Goal: Information Seeking & Learning: Learn about a topic

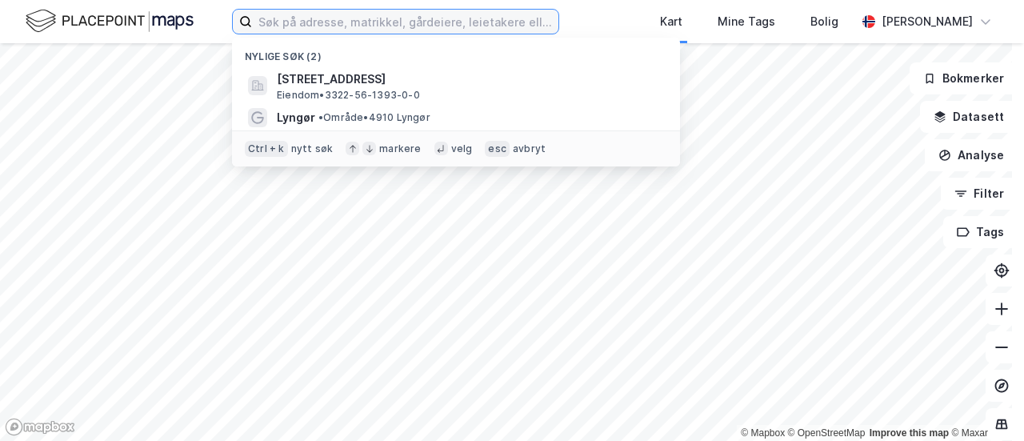
click at [325, 27] on input at bounding box center [405, 22] width 306 height 24
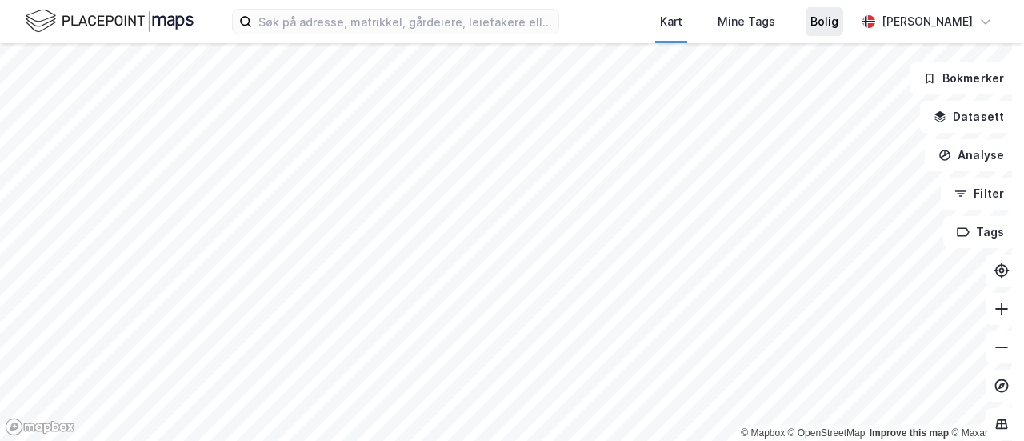
click at [810, 17] on div "Bolig" at bounding box center [824, 21] width 28 height 19
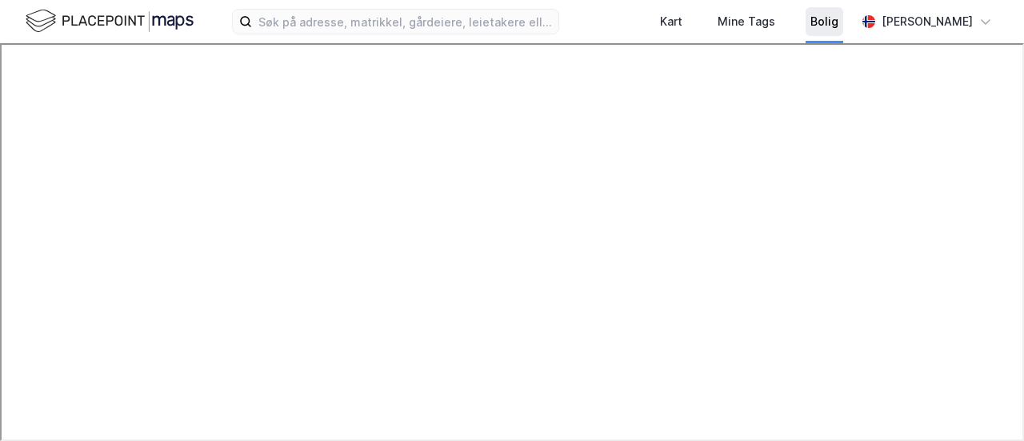
click at [810, 13] on div "Bolig" at bounding box center [824, 21] width 28 height 19
click at [660, 18] on div "Kart" at bounding box center [671, 21] width 22 height 19
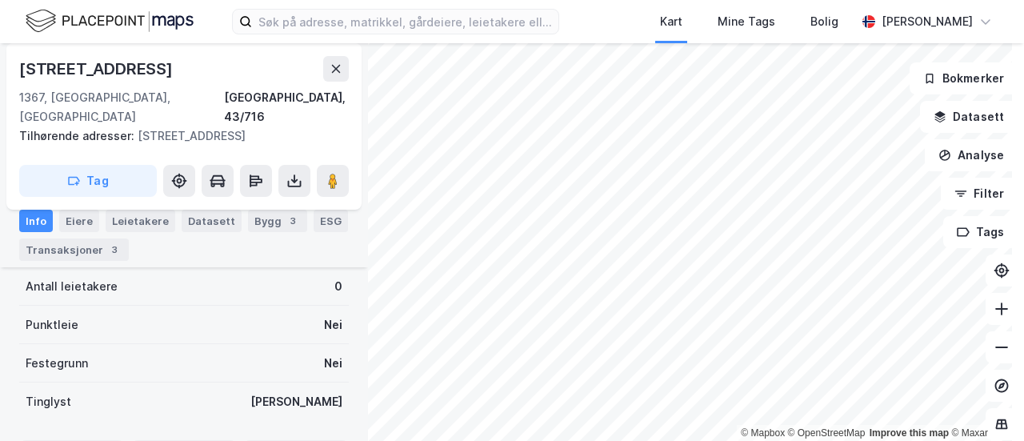
scroll to position [320, 0]
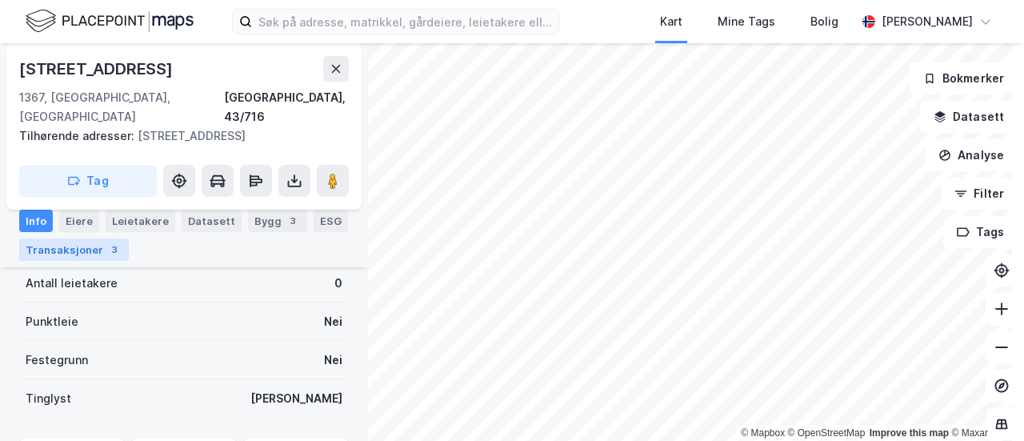
click at [75, 239] on div "Transaksjoner 3" at bounding box center [74, 249] width 110 height 22
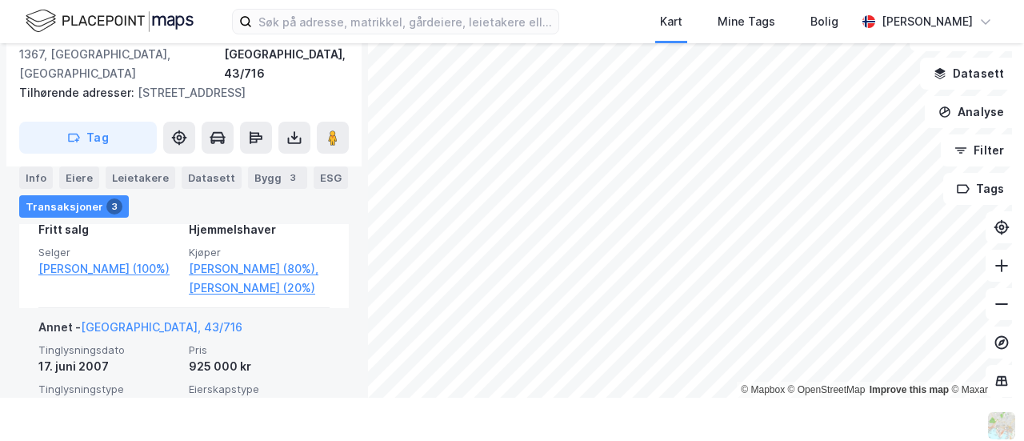
scroll to position [456, 0]
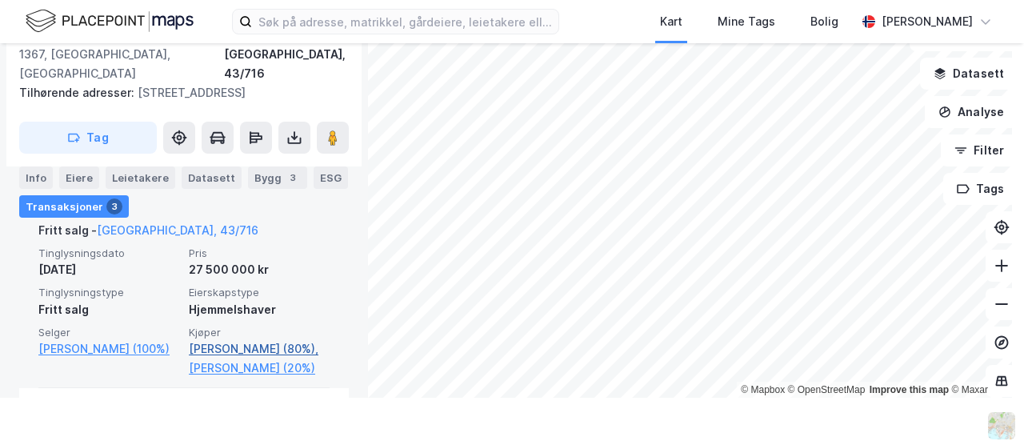
click at [219, 339] on link "[PERSON_NAME] (80%)," at bounding box center [259, 348] width 141 height 19
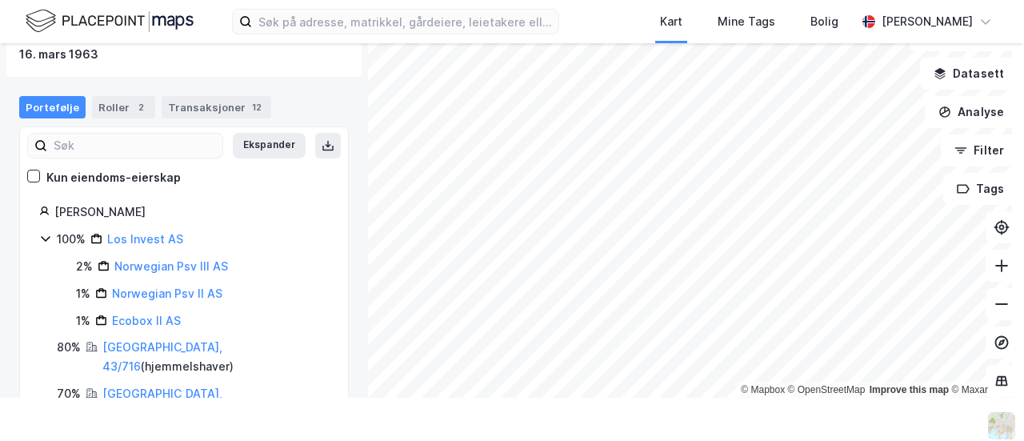
scroll to position [238, 0]
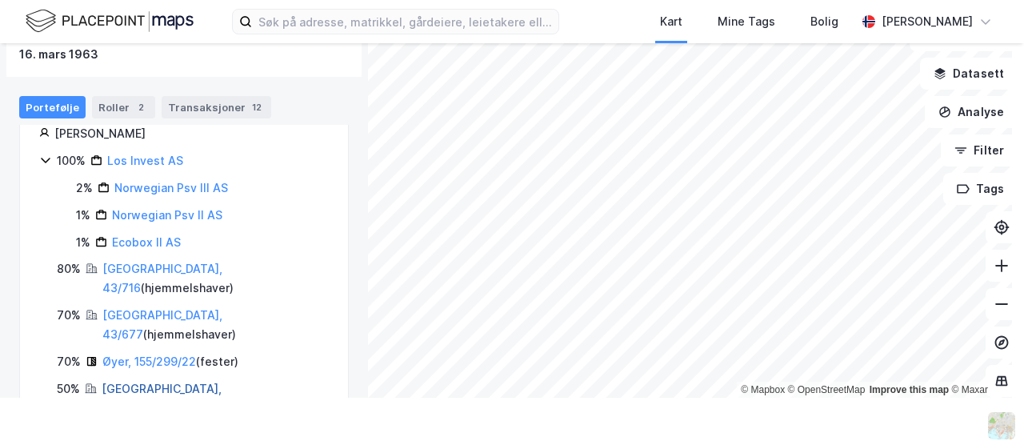
click at [141, 382] on link "[GEOGRAPHIC_DATA], 13/4" at bounding box center [162, 398] width 120 height 33
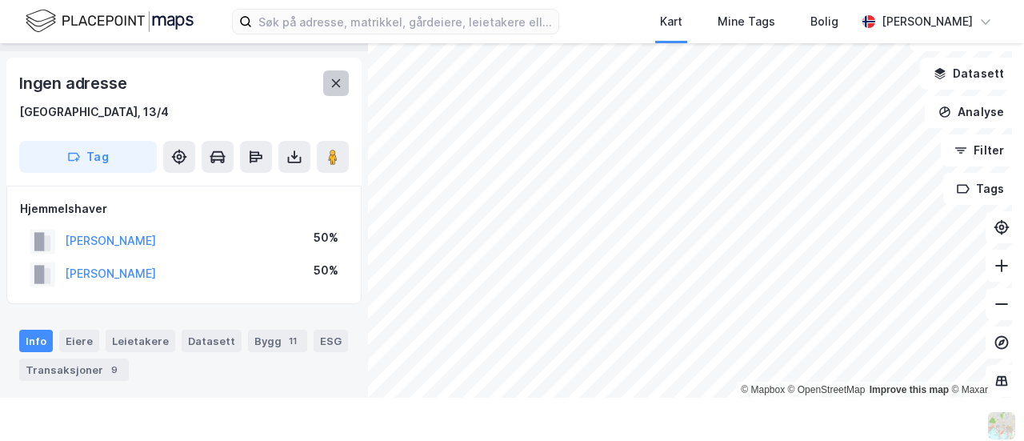
click at [341, 81] on icon at bounding box center [336, 83] width 13 height 13
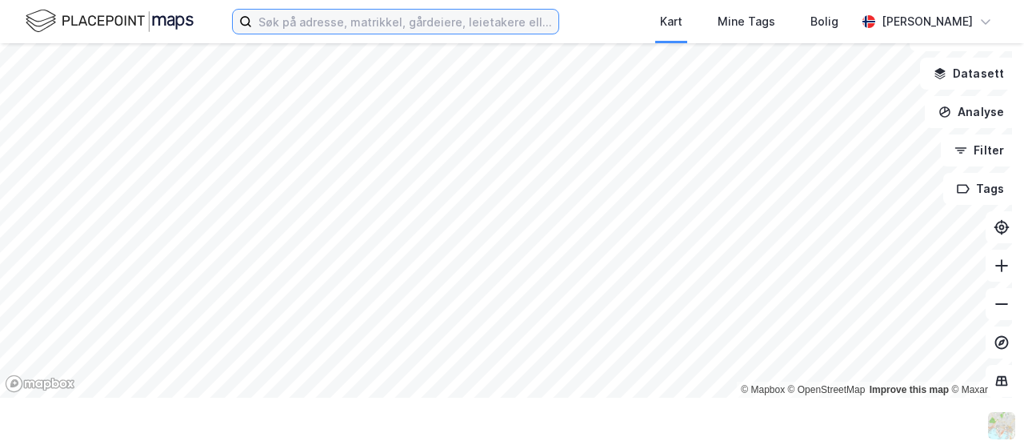
click at [334, 12] on input at bounding box center [405, 22] width 306 height 24
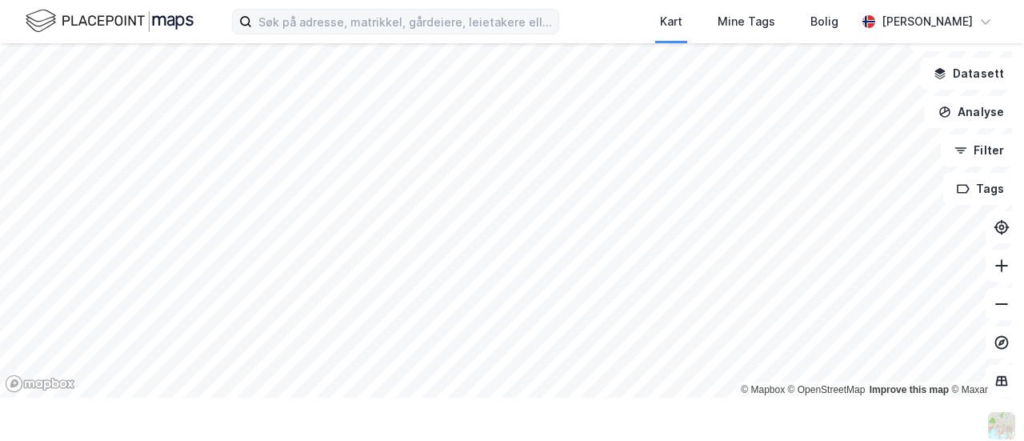
click at [483, 15] on div "Kart Mine Tags Bolig [PERSON_NAME] © Mapbox © OpenStreetMap Improve this map © …" at bounding box center [512, 220] width 1024 height 441
click at [478, 0] on html "Kart Mine Tags Bolig [PERSON_NAME] © Mapbox © OpenStreetMap Improve this map © …" at bounding box center [512, 220] width 1024 height 441
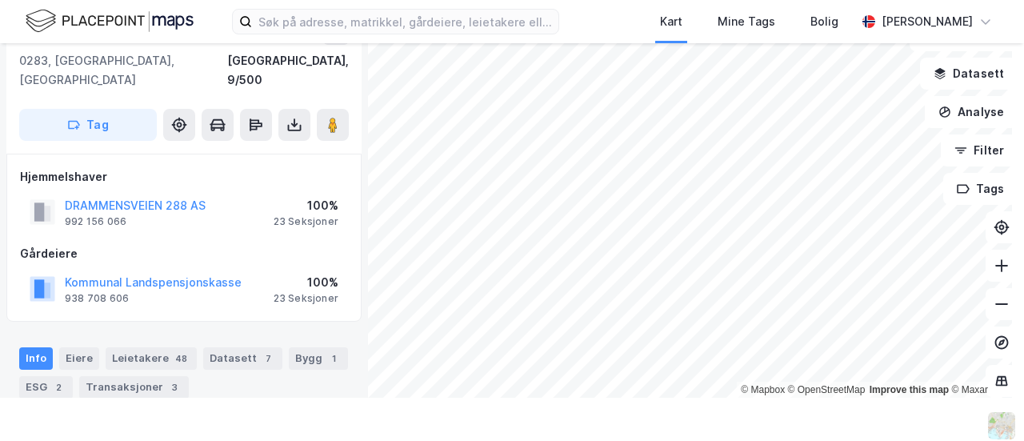
scroll to position [1, 0]
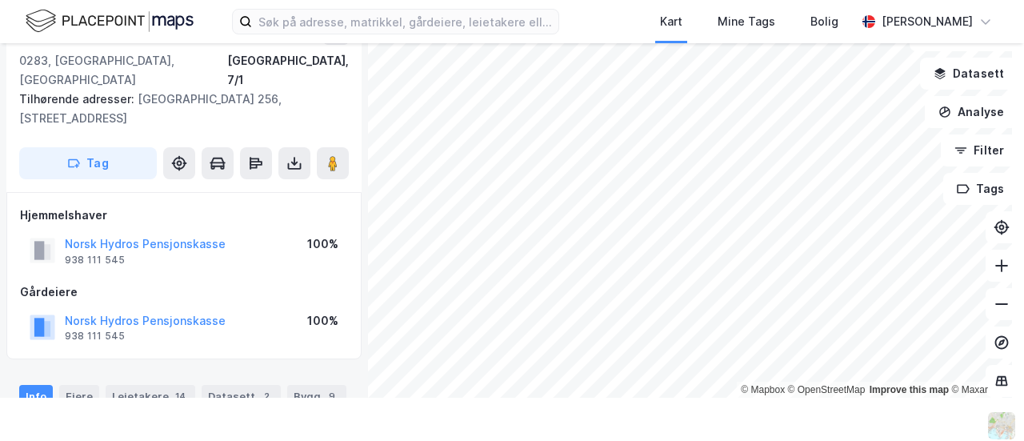
scroll to position [1, 0]
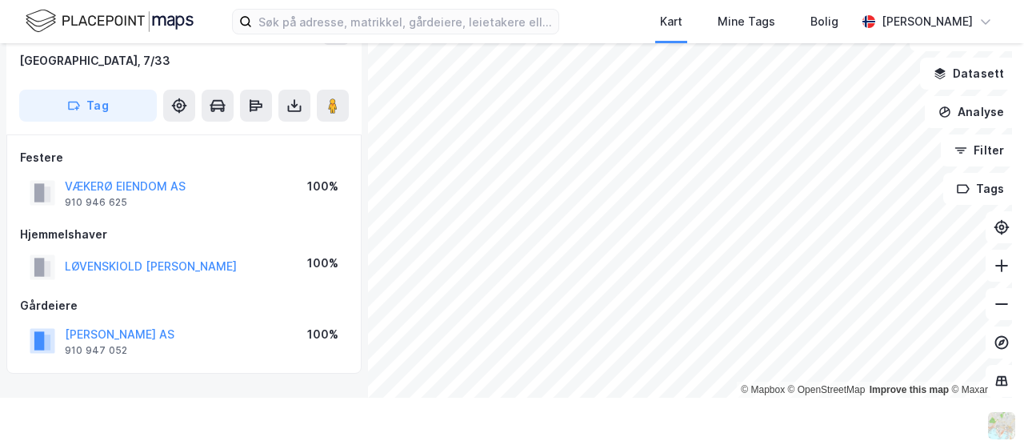
scroll to position [1, 0]
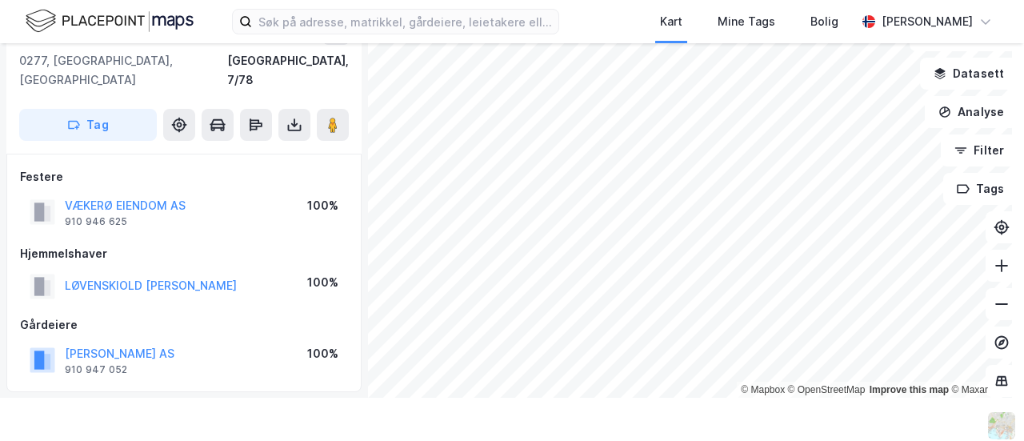
scroll to position [1, 0]
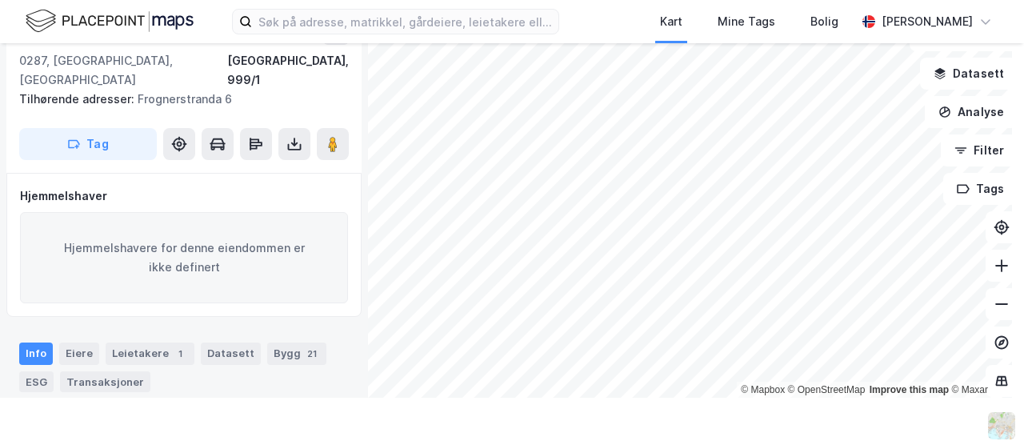
scroll to position [1, 0]
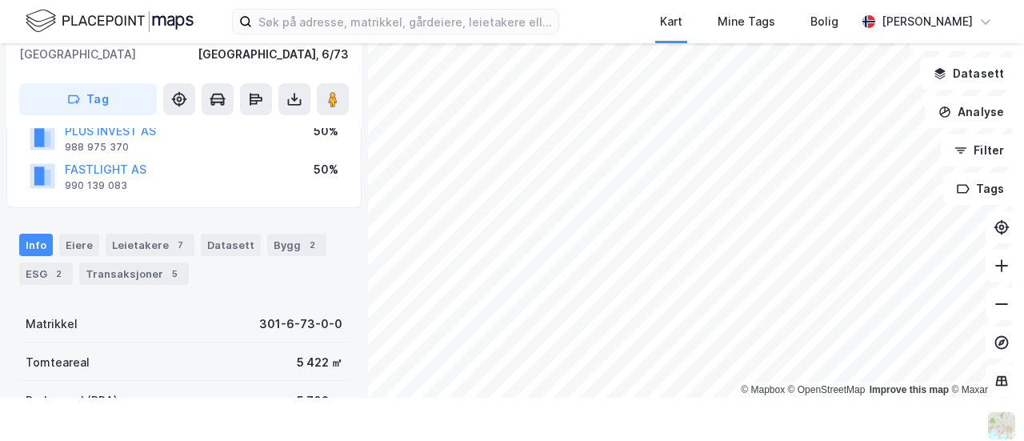
scroll to position [241, 0]
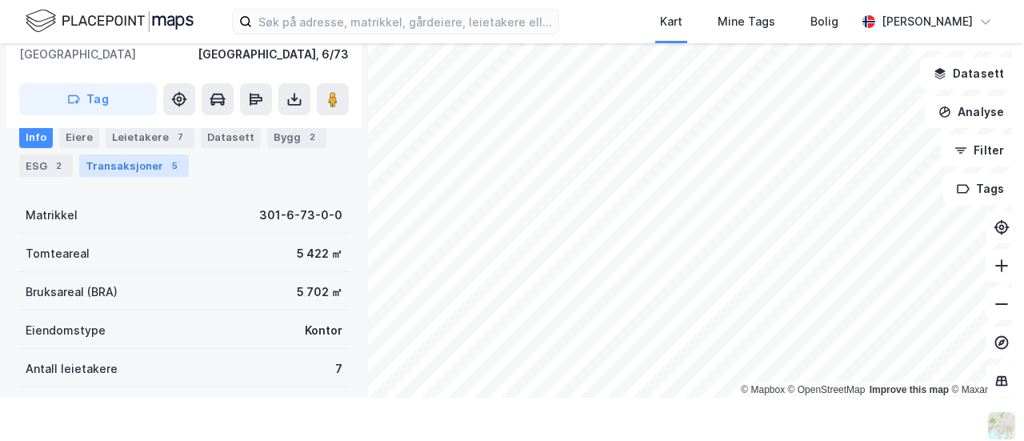
click at [110, 168] on div "Transaksjoner 5" at bounding box center [134, 165] width 110 height 22
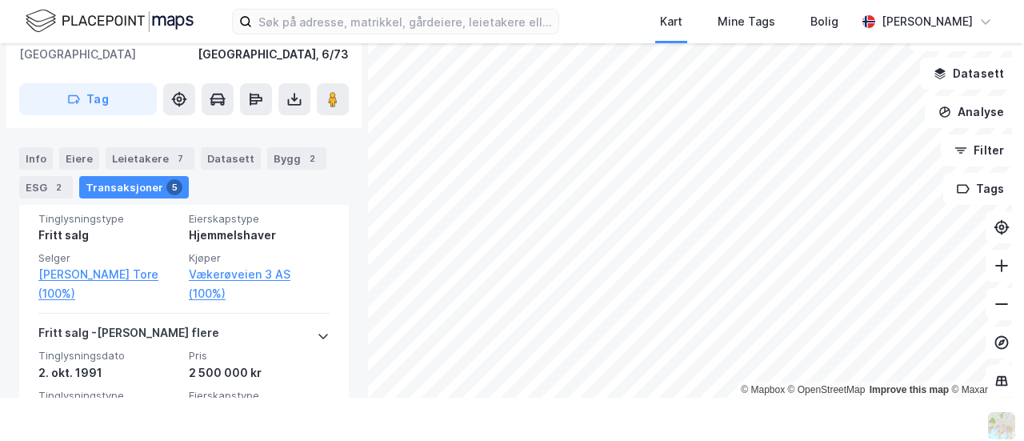
scroll to position [897, 0]
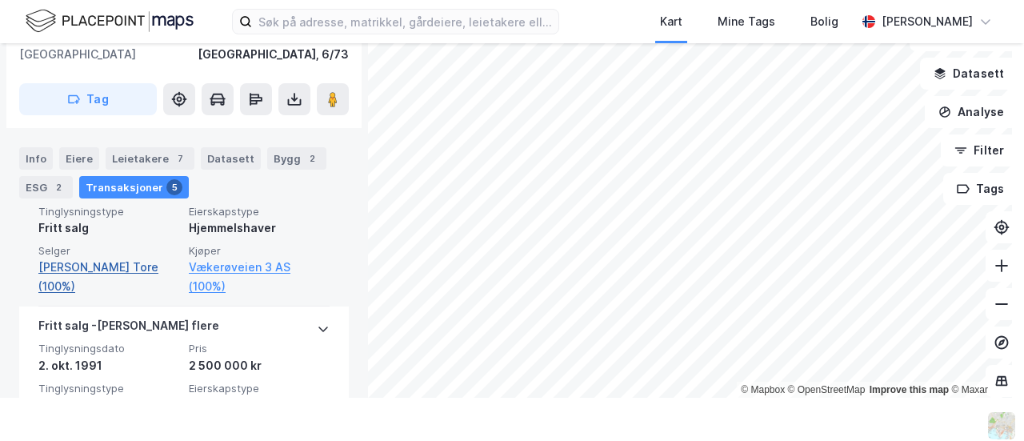
click at [147, 282] on link "[PERSON_NAME] Tore (100%)" at bounding box center [108, 277] width 141 height 38
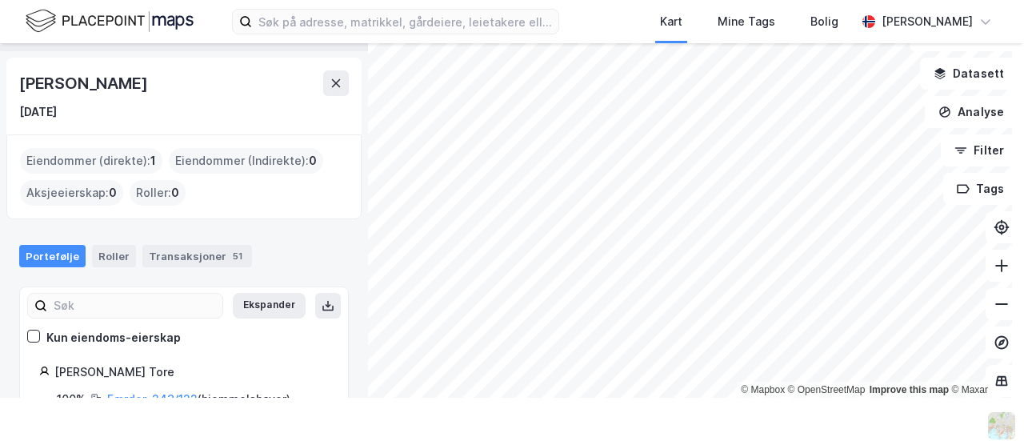
scroll to position [49, 0]
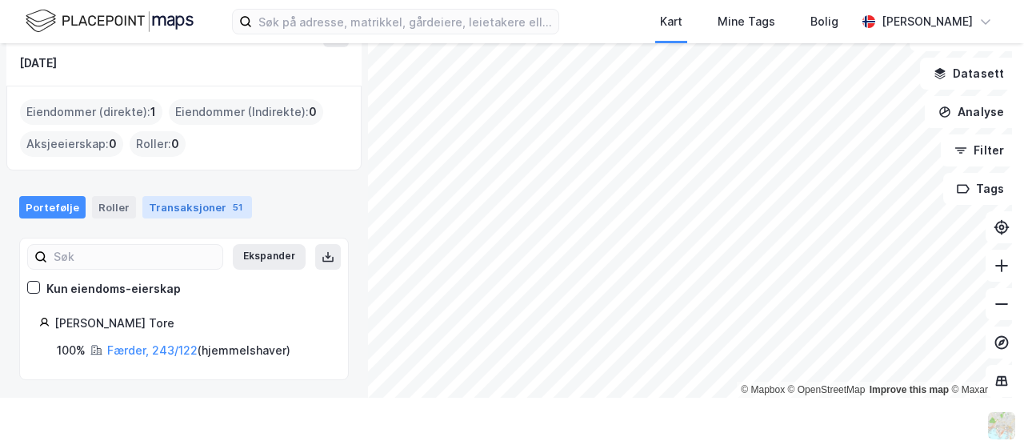
click at [192, 212] on div "Transaksjoner 51" at bounding box center [197, 207] width 110 height 22
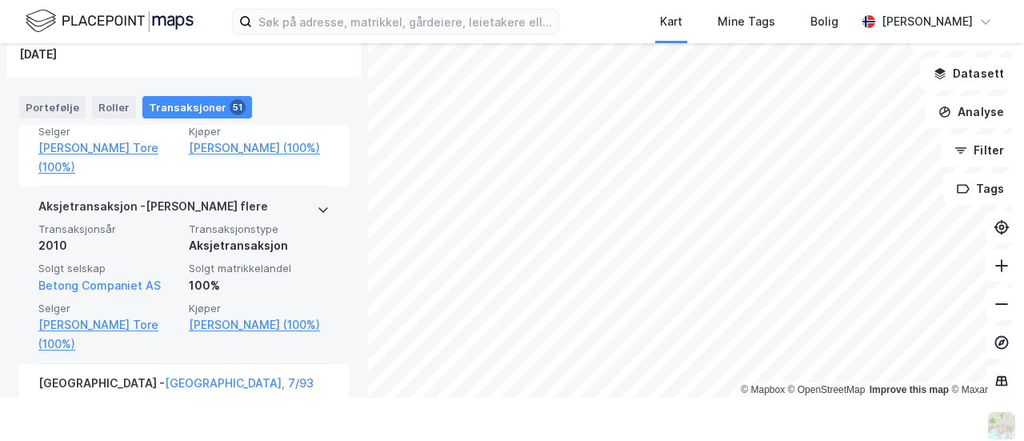
scroll to position [721, 0]
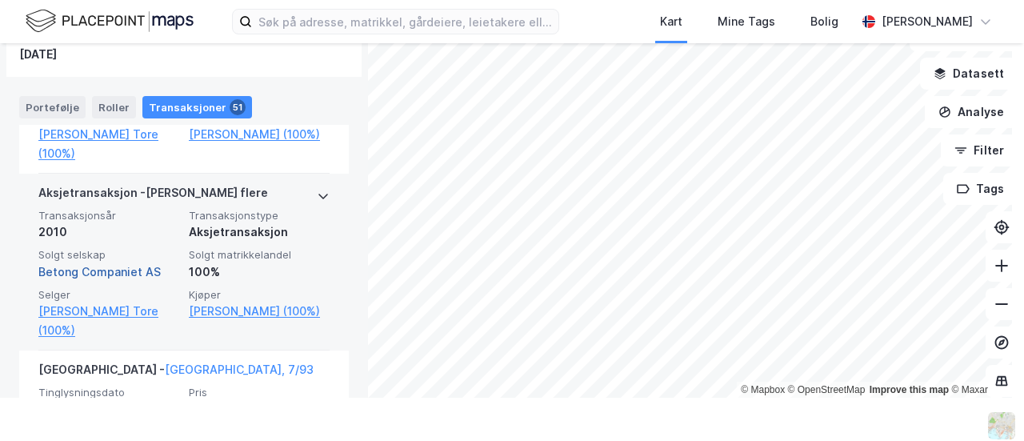
click at [106, 270] on link "Betong Companiet AS" at bounding box center [99, 272] width 122 height 14
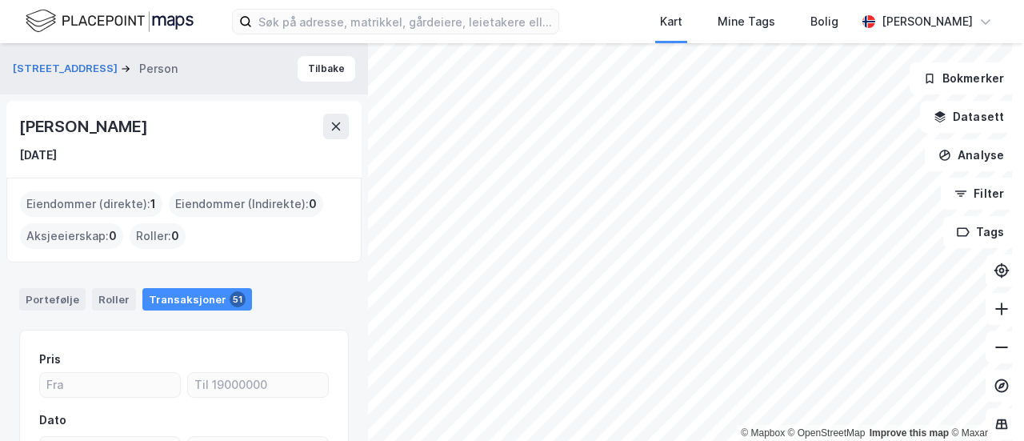
drag, startPoint x: 190, startPoint y: 121, endPoint x: 17, endPoint y: 133, distance: 173.2
click at [17, 133] on div "[PERSON_NAME] [DATE]" at bounding box center [183, 139] width 355 height 77
click at [337, 56] on button "Tilbake" at bounding box center [327, 69] width 58 height 26
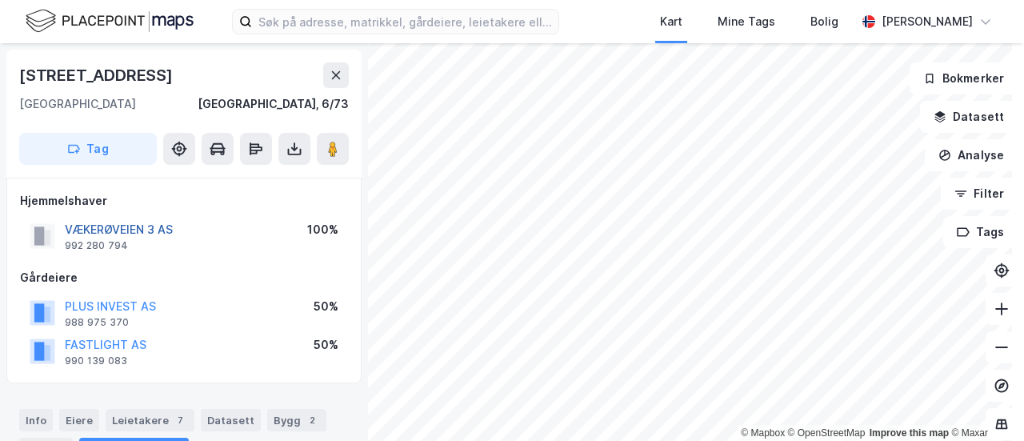
click at [0, 0] on button "VÆKERØVEIEN 3 AS" at bounding box center [0, 0] width 0 height 0
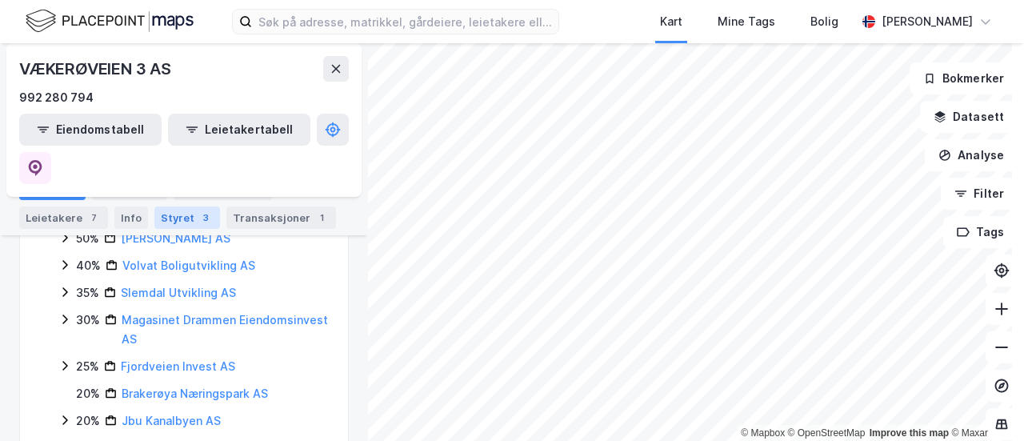
scroll to position [560, 0]
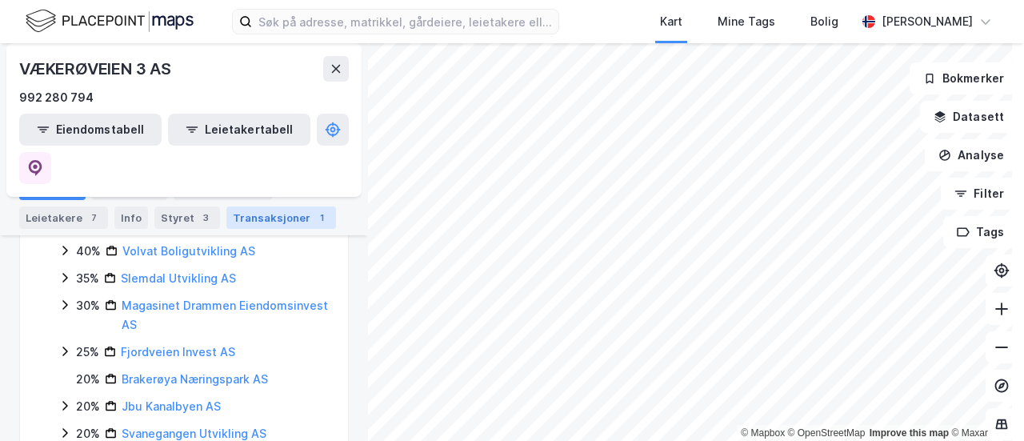
click at [233, 222] on div "Transaksjoner 1" at bounding box center [281, 217] width 110 height 22
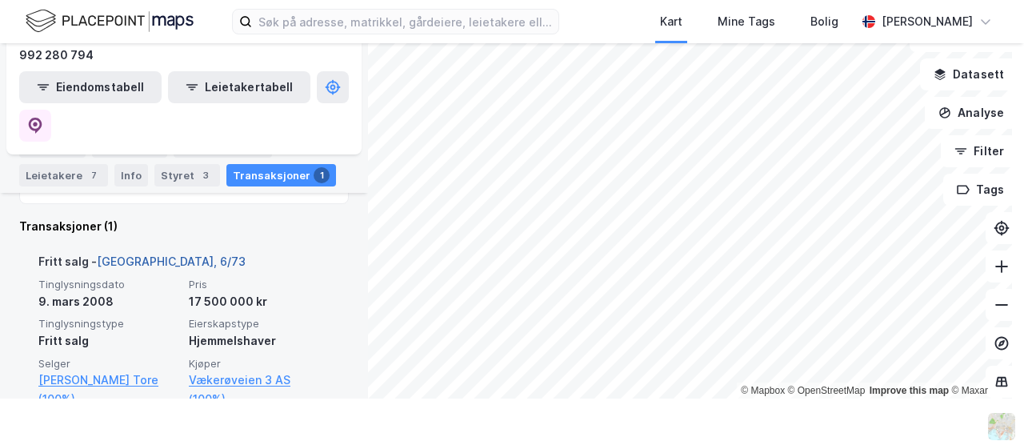
scroll to position [43, 0]
